Goal: Task Accomplishment & Management: Manage account settings

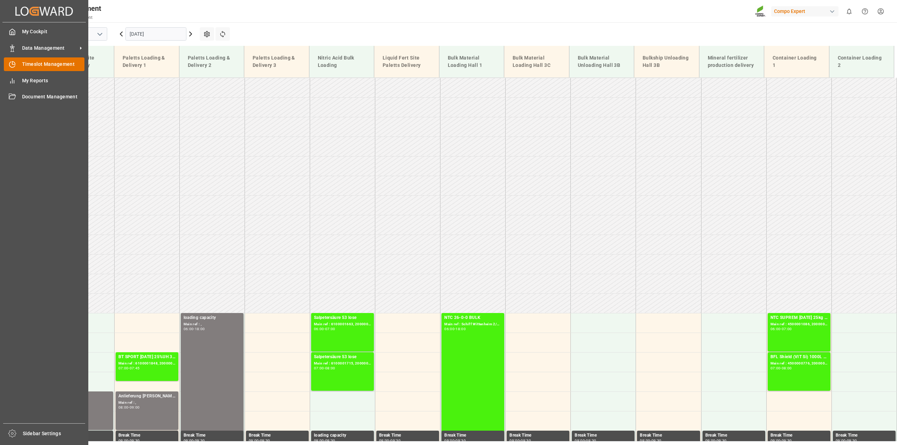
scroll to position [199, 0]
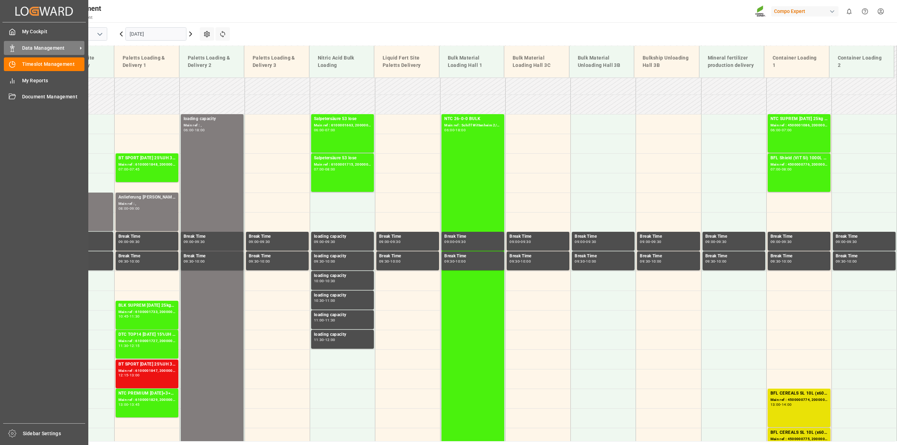
click at [43, 48] on span "Data Management" at bounding box center [49, 47] width 55 height 7
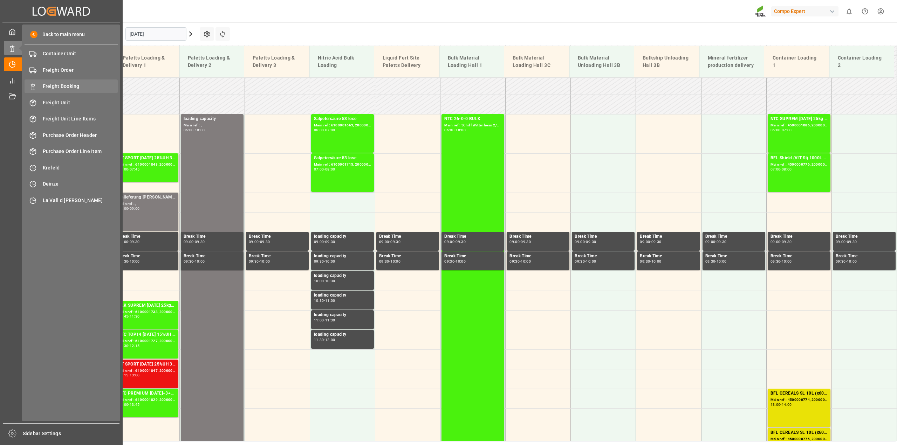
click at [60, 84] on span "Freight Booking" at bounding box center [80, 86] width 75 height 7
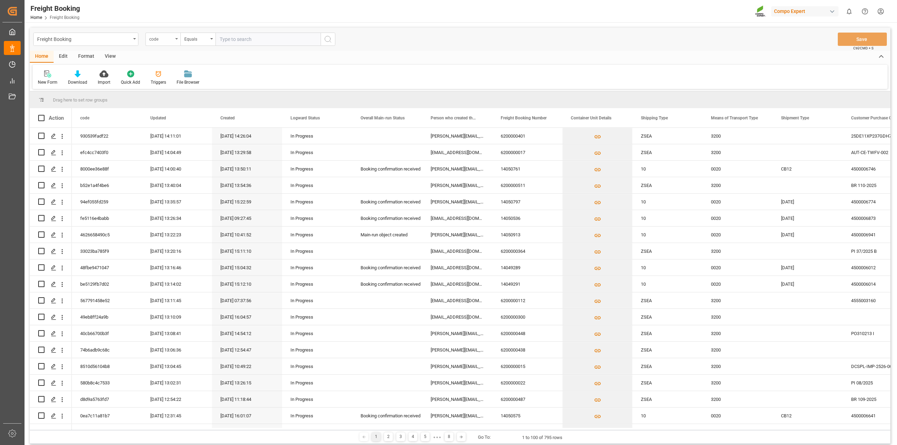
click at [167, 40] on div "code" at bounding box center [161, 38] width 24 height 8
type input "freight"
click at [185, 72] on div "Freight Booking Number" at bounding box center [198, 71] width 104 height 15
click at [236, 41] on input "text" at bounding box center [267, 39] width 105 height 13
paste input "6200000364"
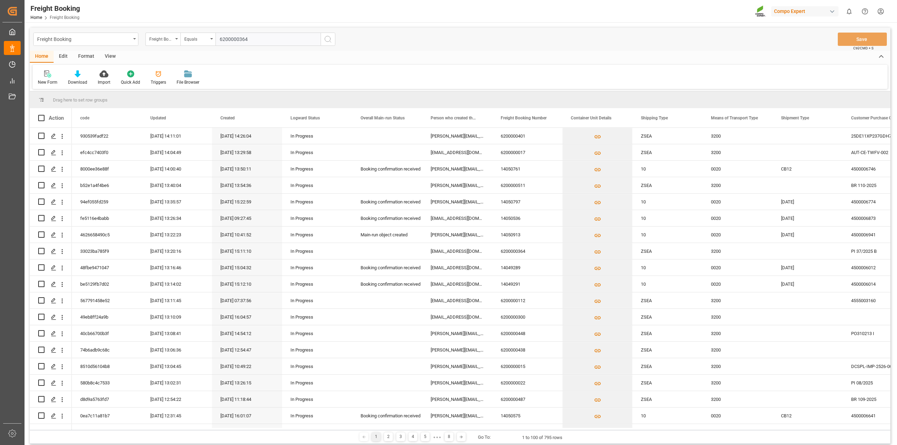
type input "6200000364"
click at [330, 39] on icon "search button" at bounding box center [328, 39] width 8 height 8
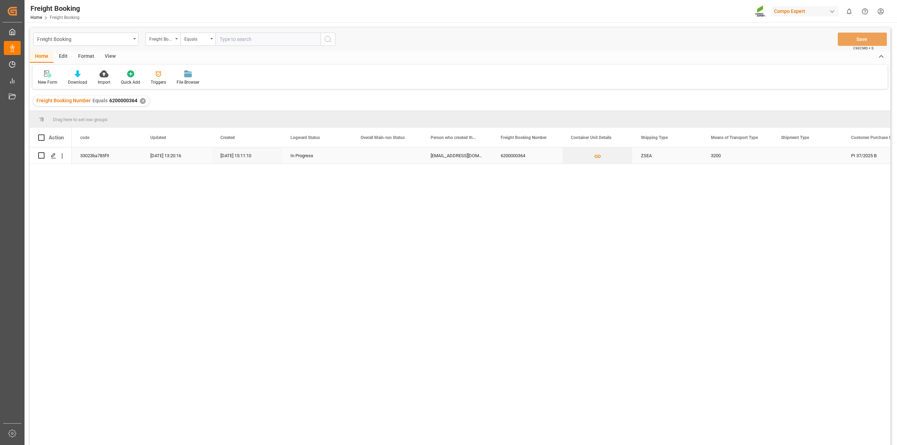
click at [43, 154] on input "Press Space to toggle row selection (unchecked)" at bounding box center [41, 155] width 6 height 6
checkbox input "true"
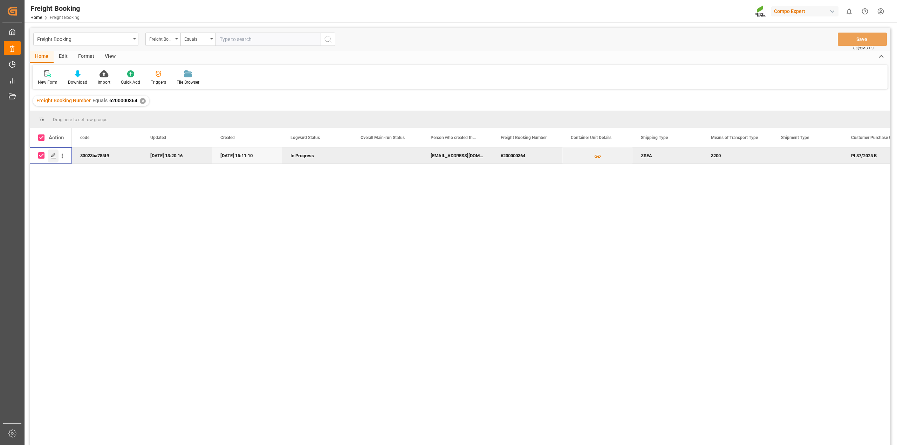
click at [54, 154] on icon "Press SPACE to deselect this row." at bounding box center [54, 156] width 6 height 6
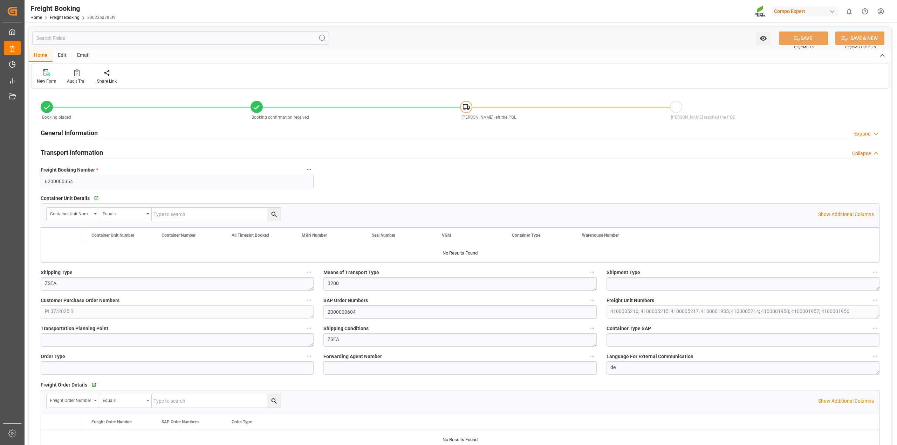
type input "Cosco"
type input "COSCO Shipping Co. Ltd."
type input "9262132"
type input "BEANR"
type input "TRMER"
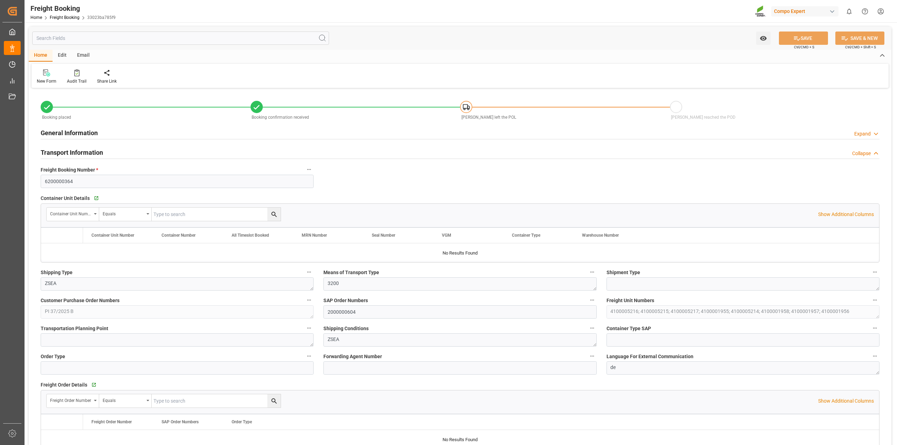
type input "0"
type input "139590"
type input "[DATE] 01:00"
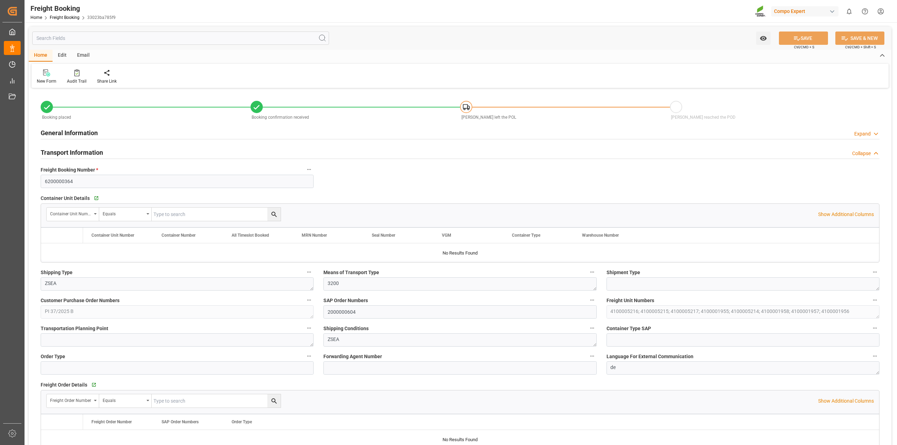
type input "[DATE] 15:11"
type input "[DATE] 15:13"
type input "[DATE] 10:08"
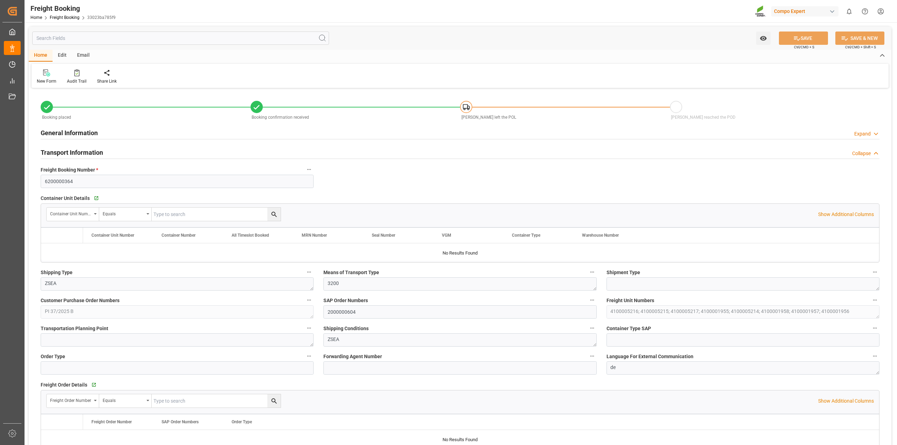
type input "[DATE] 12:15"
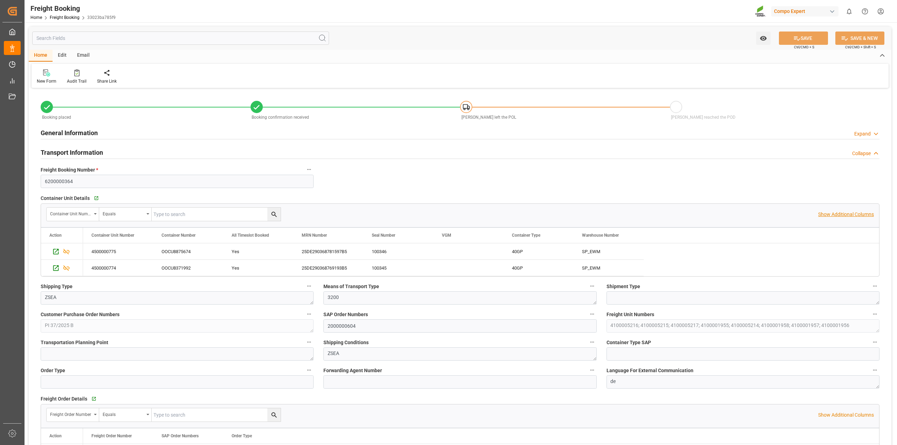
click at [845, 212] on p "Show Additional Columns" at bounding box center [846, 214] width 56 height 7
click at [714, 255] on div "2025-09-12T11:26:09.000Z" at bounding box center [749, 251] width 70 height 16
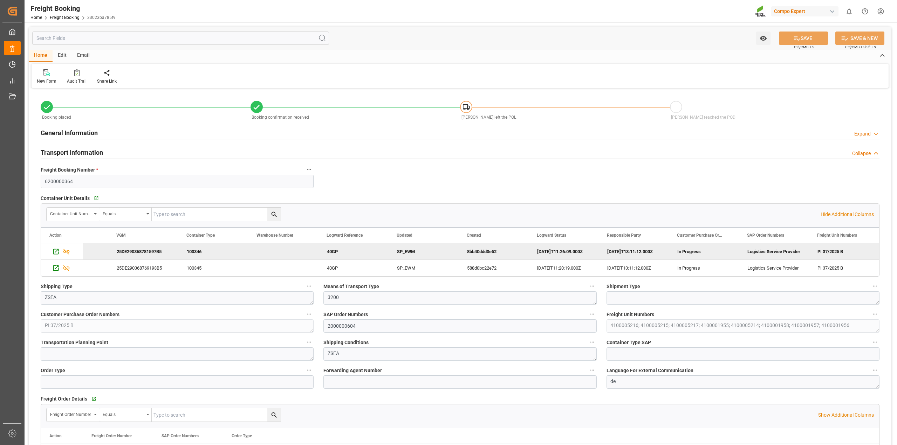
scroll to position [0, 465]
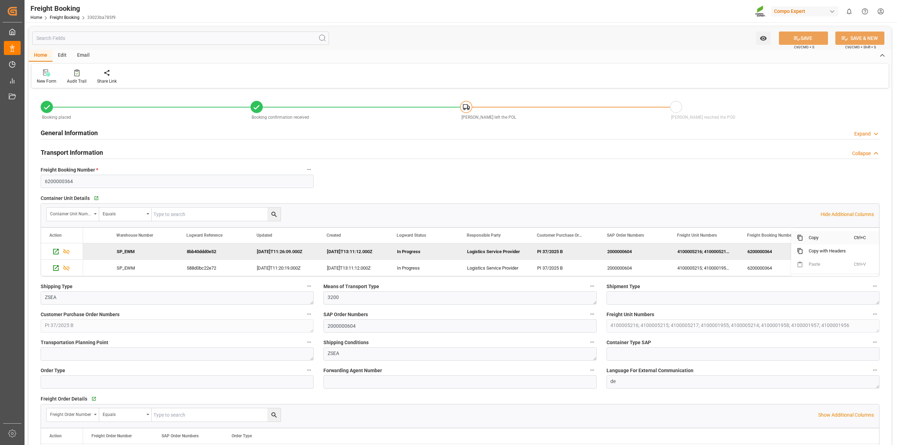
click at [827, 238] on span "Copy" at bounding box center [828, 237] width 51 height 13
click at [493, 253] on div "Logistics Service Provider" at bounding box center [494, 251] width 70 height 16
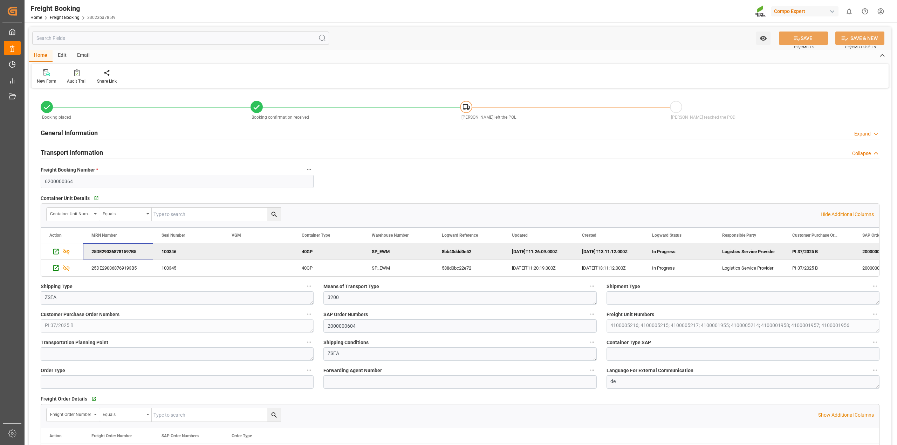
scroll to position [0, 0]
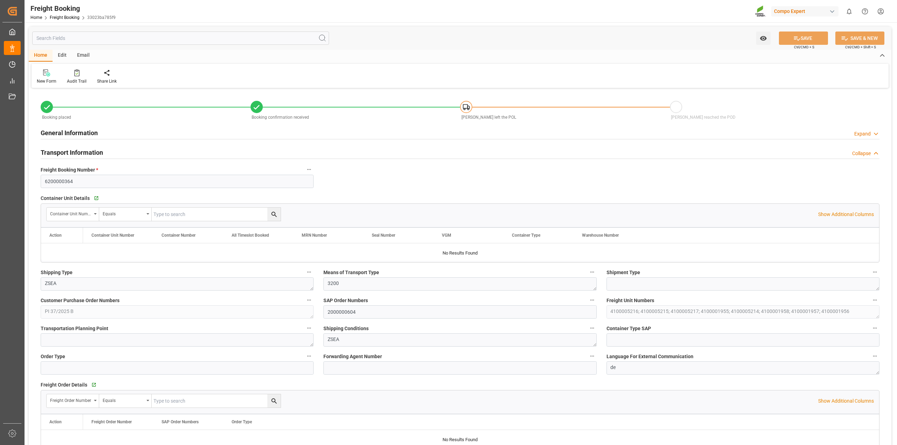
type input "Cosco"
type input "COSCO Shipping Co. Ltd."
type input "9262132"
type input "BEANR"
type input "TRMER"
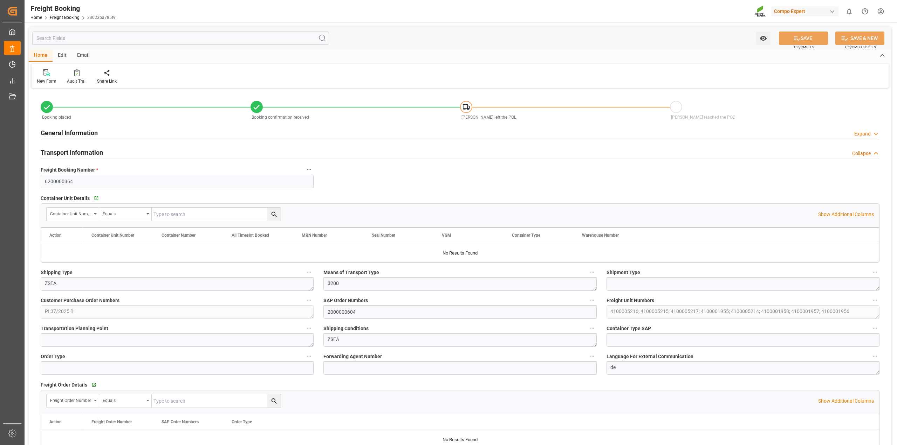
type input "0"
type input "139590"
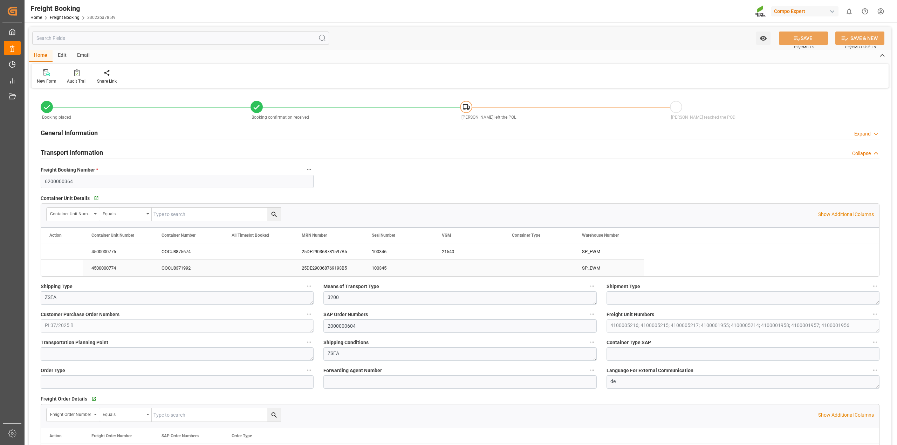
type input "[DATE] 01:00"
type input "[DATE] 15:11"
type input "[DATE] 15:13"
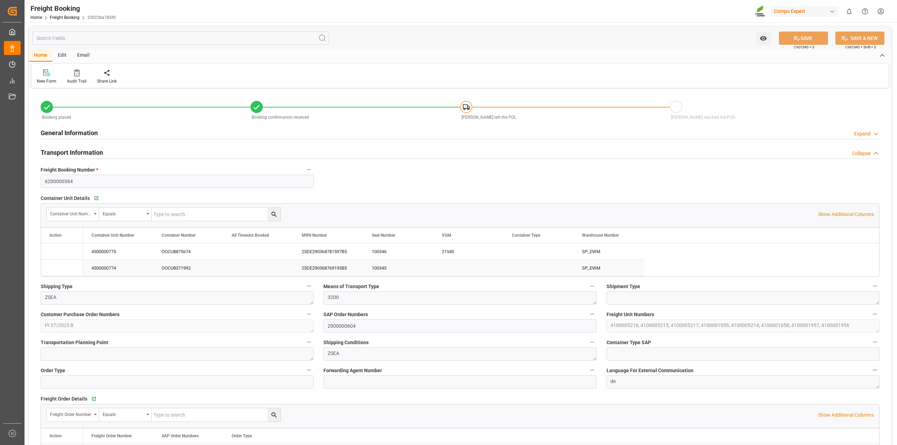
type input "[DATE] 15:13"
type input "[DATE] 10:08"
type input "[DATE] 12:15"
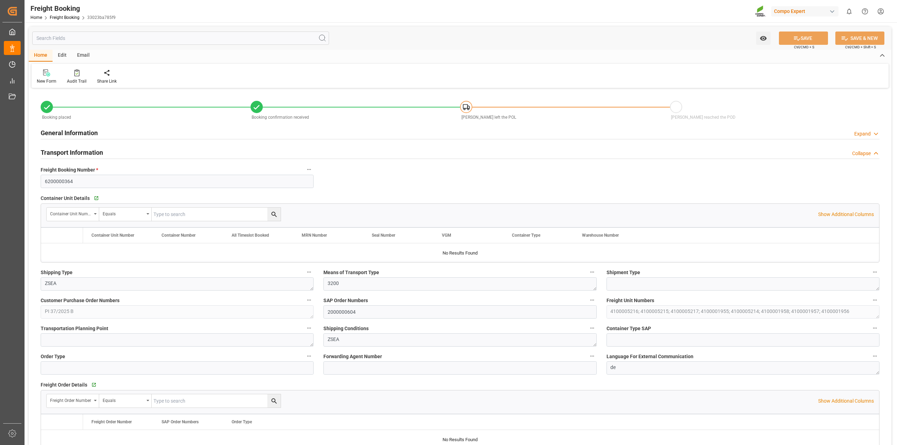
type input "Cosco"
type input "COSCO Shipping Co. Ltd."
type input "9262132"
type input "BEANR"
type input "TRMER"
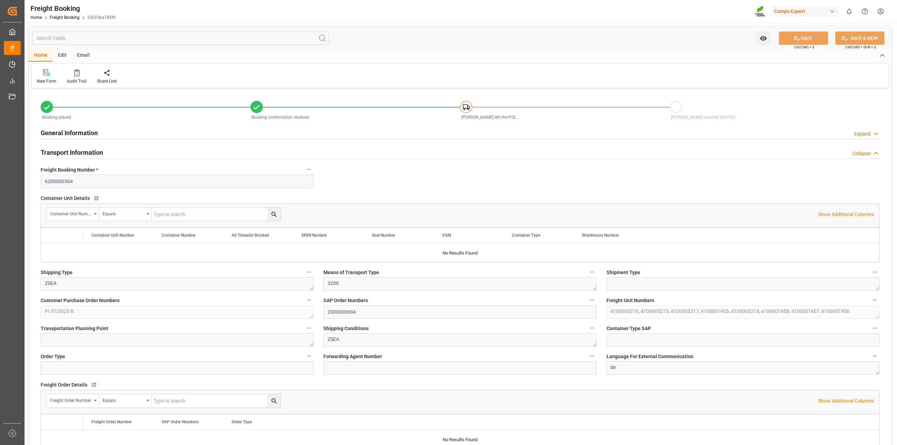
type input "0"
type input "139590"
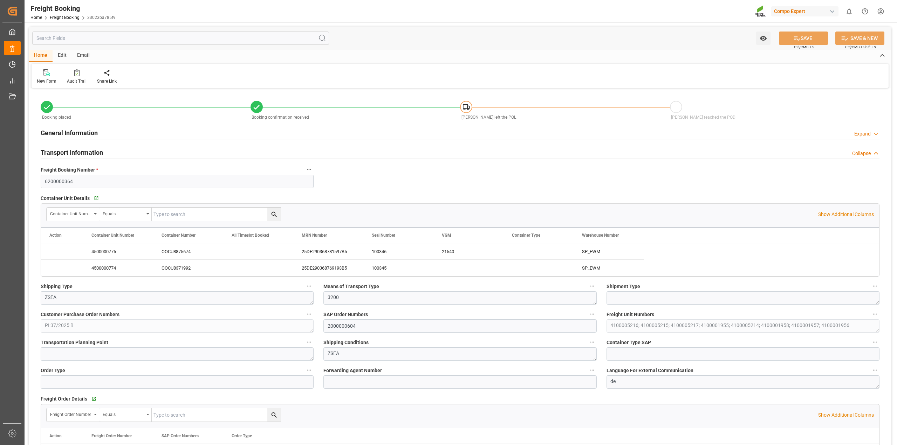
type input "[DATE] 01:00"
type input "[DATE] 15:11"
type input "[DATE] 15:13"
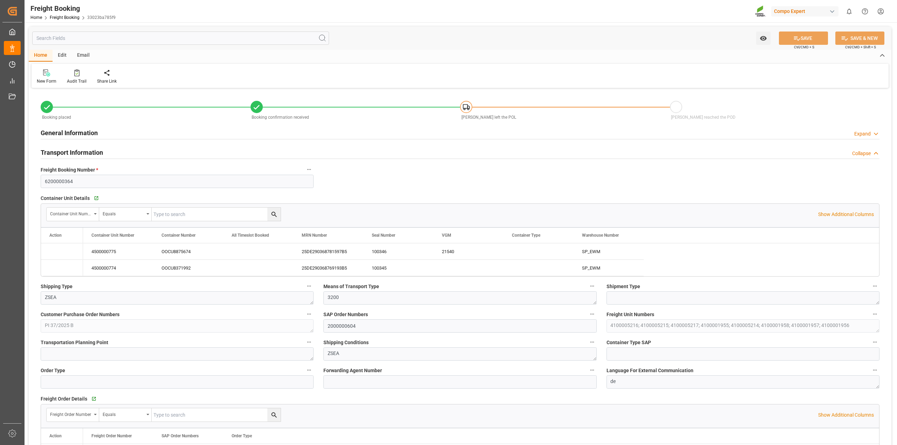
type input "[DATE] 15:13"
type input "[DATE] 10:08"
type input "[DATE] 12:15"
type input "Cosco"
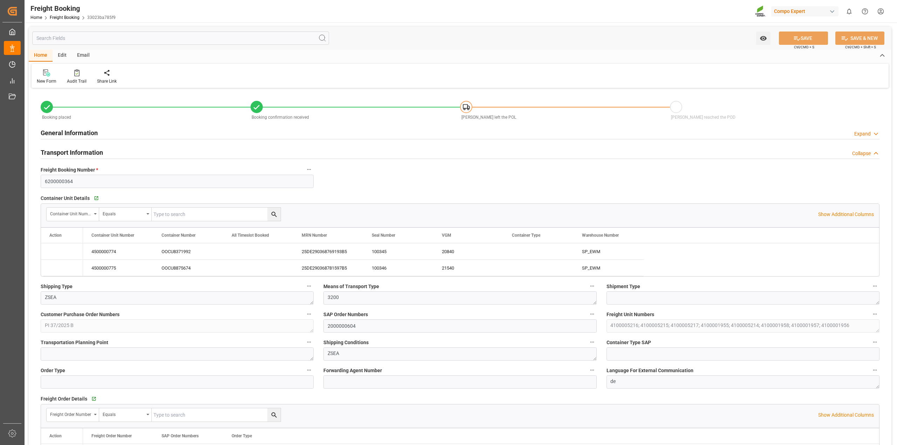
type input "COSCO Shipping Co. Ltd."
type input "9262132"
type input "BEANR"
type input "TRMER"
type input "0"
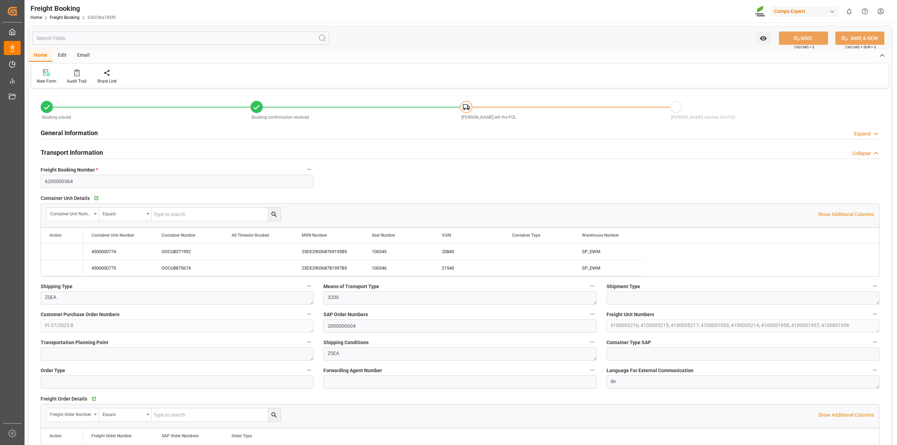
type input "139590"
type input "[DATE] 01:00"
type input "[DATE] 15:11"
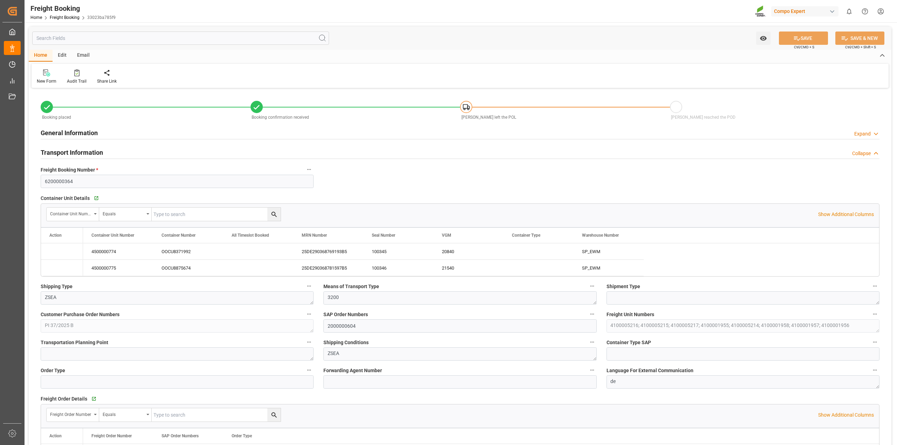
type input "[DATE] 15:13"
type input "[DATE] 10:08"
type input "[DATE] 12:15"
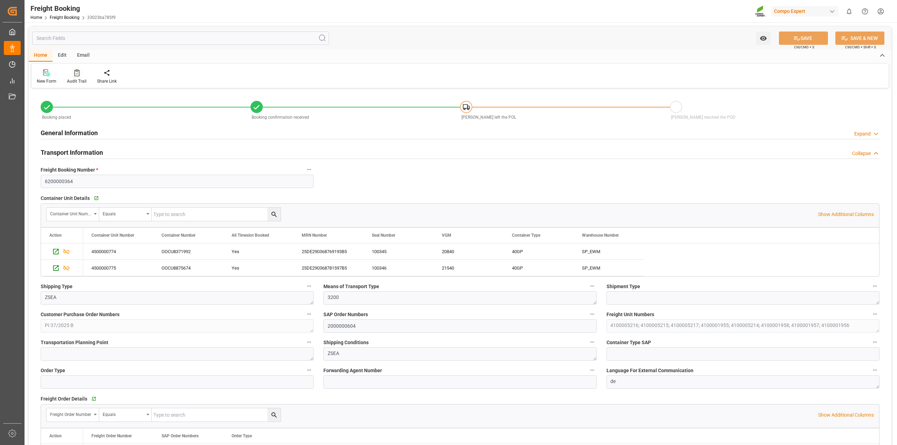
click at [76, 74] on icon at bounding box center [76, 74] width 3 height 2
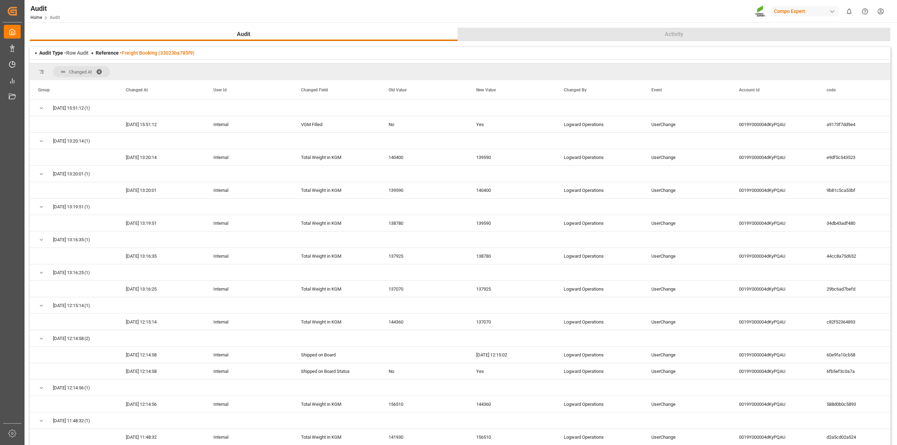
click at [689, 36] on button "Activity" at bounding box center [673, 34] width 433 height 13
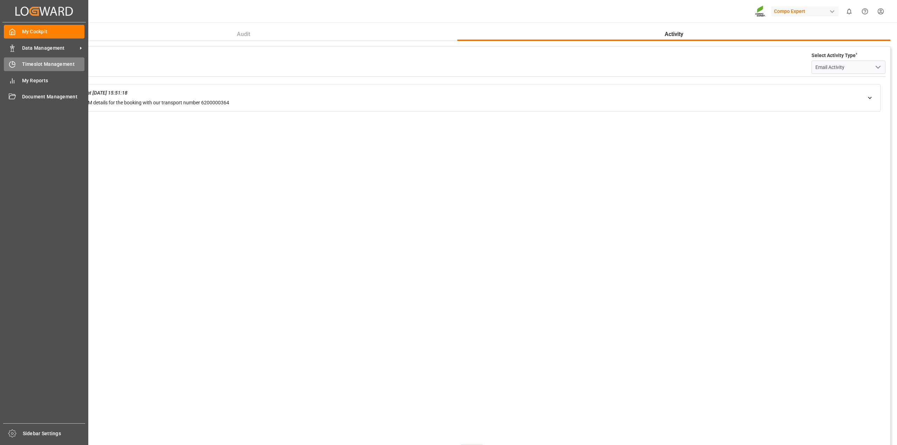
click at [37, 64] on span "Timeslot Management" at bounding box center [53, 64] width 63 height 7
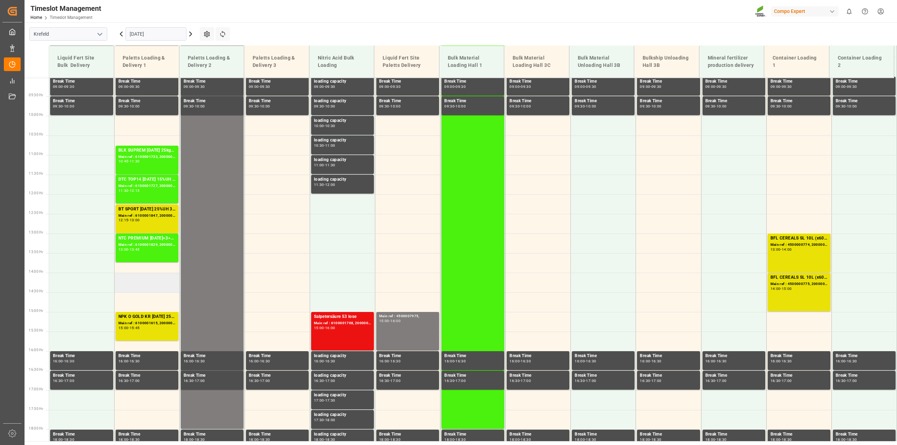
scroll to position [359, 0]
